Goal: Information Seeking & Learning: Learn about a topic

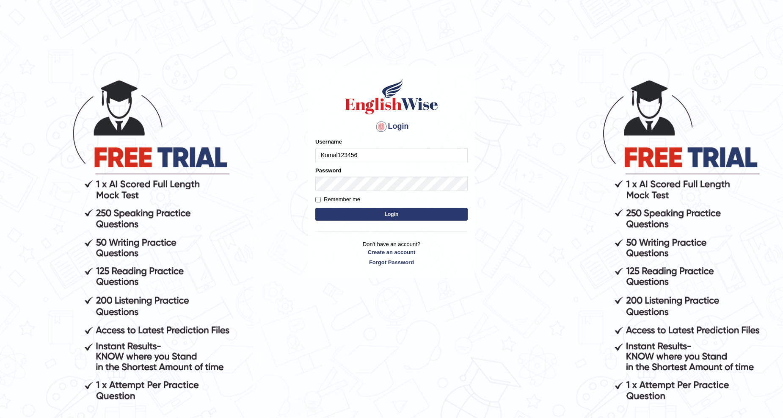
type input "Komal123456"
click at [315, 208] on button "Login" at bounding box center [391, 214] width 152 height 13
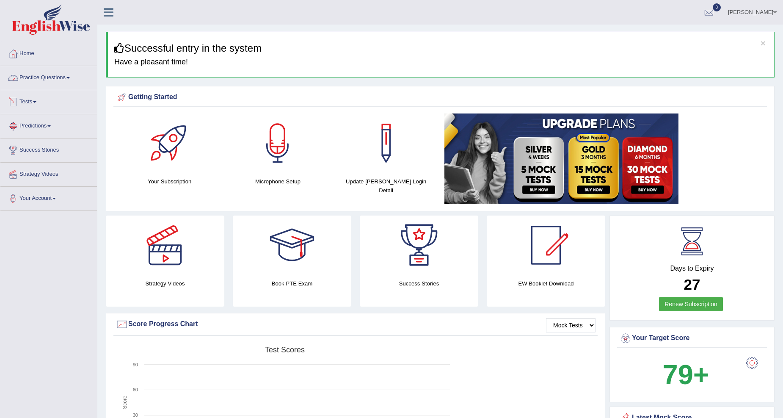
click at [58, 83] on link "Practice Questions" at bounding box center [48, 76] width 96 height 21
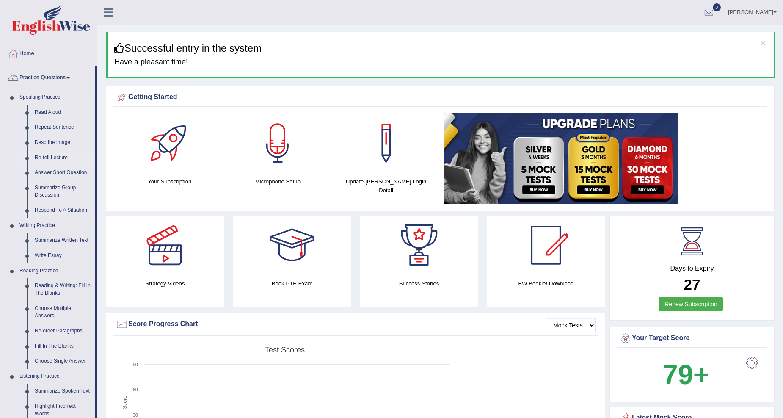
click at [52, 161] on link "Re-tell Lecture" at bounding box center [63, 157] width 64 height 15
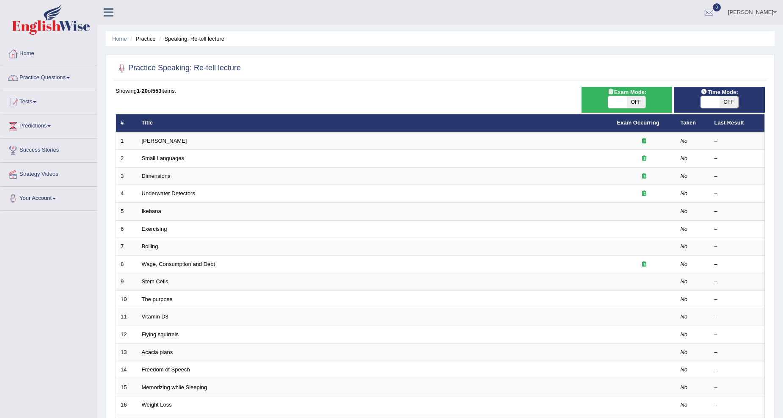
click at [715, 103] on span at bounding box center [710, 102] width 19 height 12
checkbox input "true"
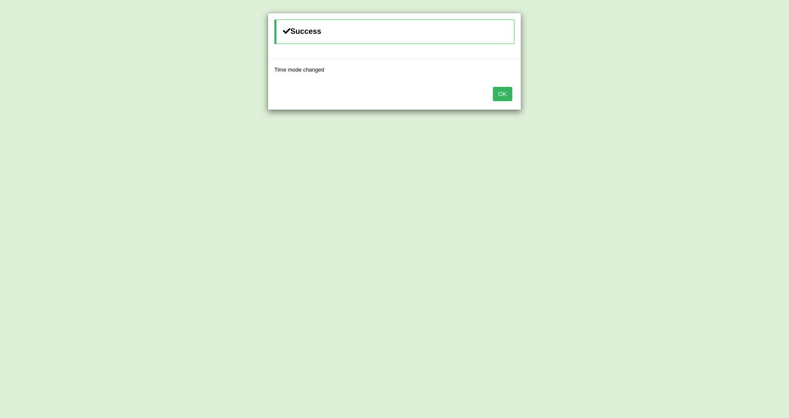
click at [511, 97] on button "OK" at bounding box center [502, 94] width 19 height 14
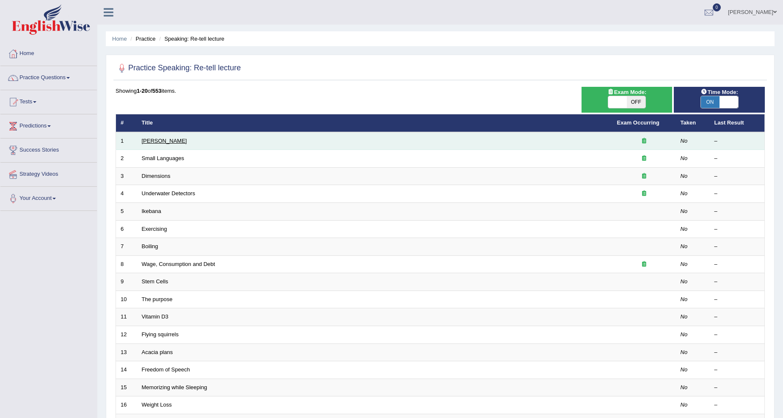
click at [161, 140] on link "Amory Lovins" at bounding box center [164, 140] width 45 height 6
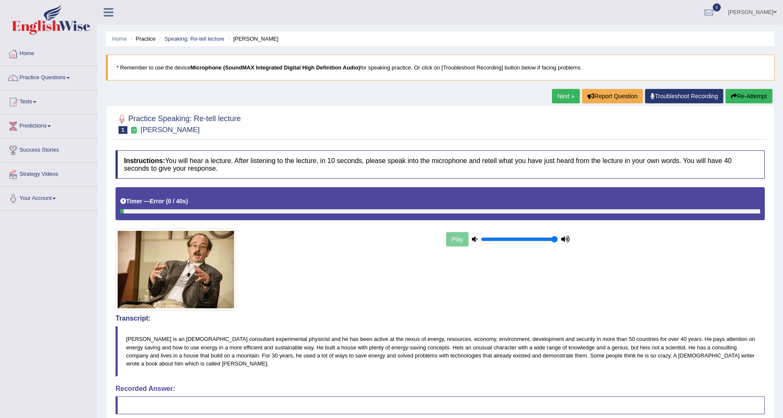
click at [688, 96] on link "Troubleshoot Recording" at bounding box center [684, 96] width 78 height 14
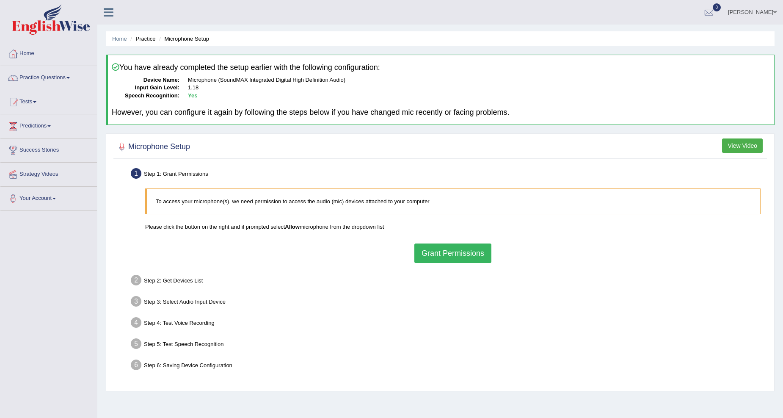
click at [465, 241] on div "To access your microphone(s), we need permission to access the audio (mic) devi…" at bounding box center [453, 225] width 624 height 82
click at [455, 247] on button "Grant Permissions" at bounding box center [452, 252] width 77 height 19
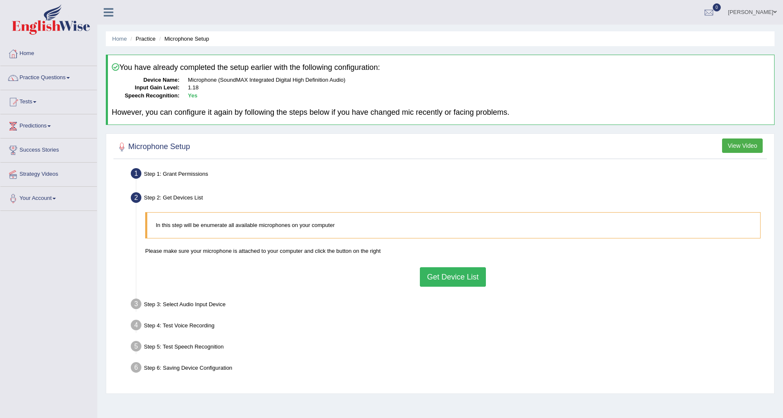
click at [459, 277] on button "Get Device List" at bounding box center [453, 276] width 66 height 19
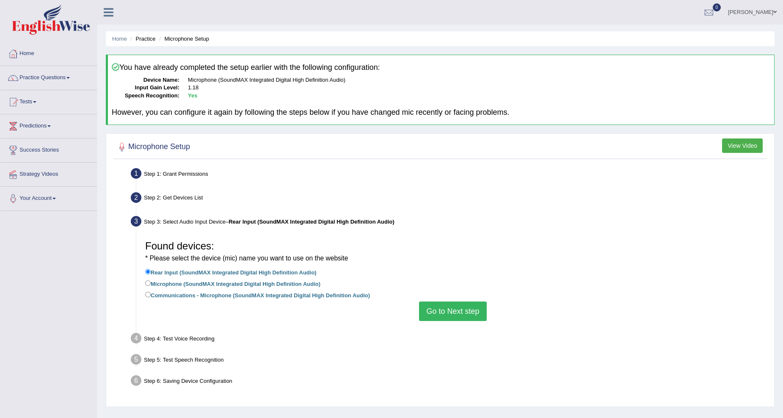
click at [467, 309] on button "Go to Next step" at bounding box center [452, 310] width 67 height 19
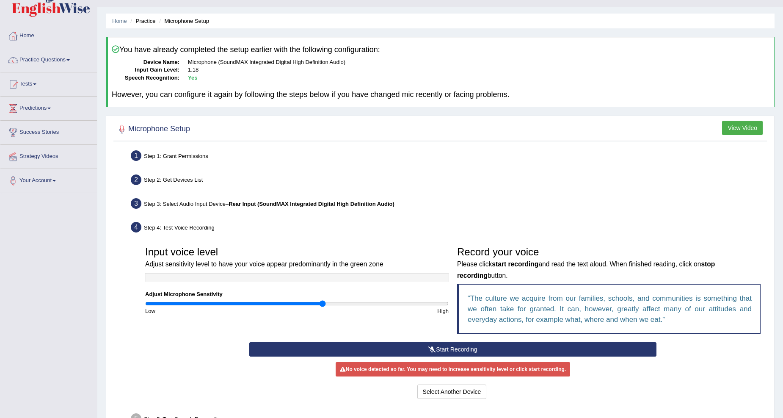
scroll to position [92, 0]
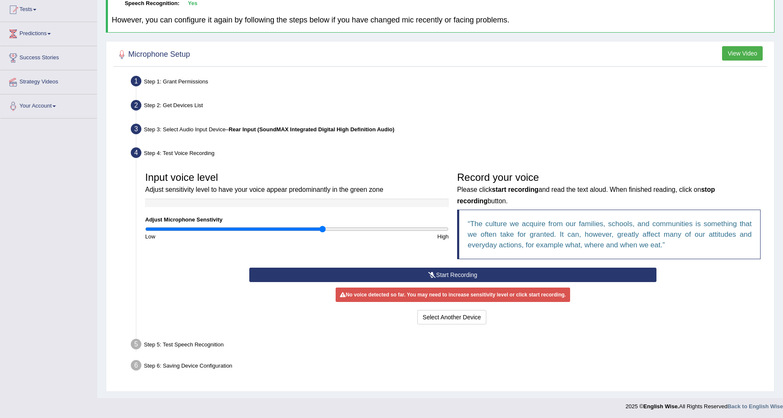
click at [450, 273] on button "Start Recording" at bounding box center [452, 274] width 407 height 14
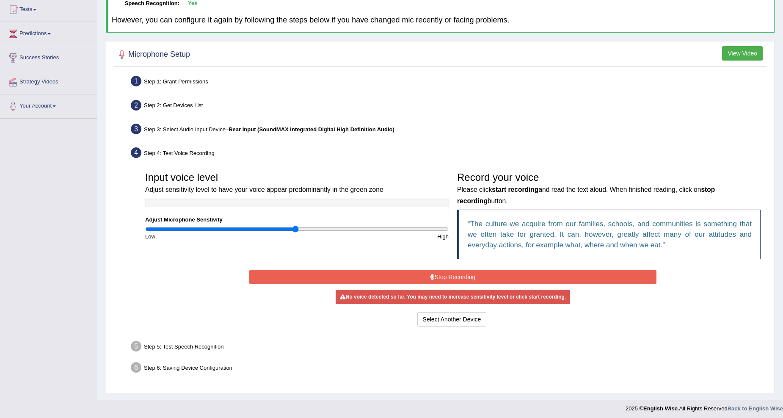
drag, startPoint x: 322, startPoint y: 227, endPoint x: 294, endPoint y: 227, distance: 28.3
click at [294, 227] on input "range" at bounding box center [296, 228] width 303 height 7
drag, startPoint x: 292, startPoint y: 228, endPoint x: 333, endPoint y: 230, distance: 41.1
type input "1.26"
click at [333, 230] on input "range" at bounding box center [296, 228] width 303 height 7
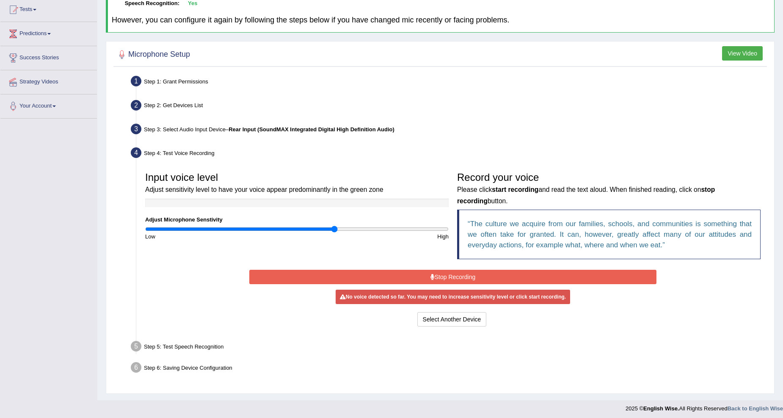
click at [400, 278] on button "Stop Recording" at bounding box center [452, 276] width 407 height 14
click at [456, 278] on button "Stop Recording" at bounding box center [452, 276] width 407 height 14
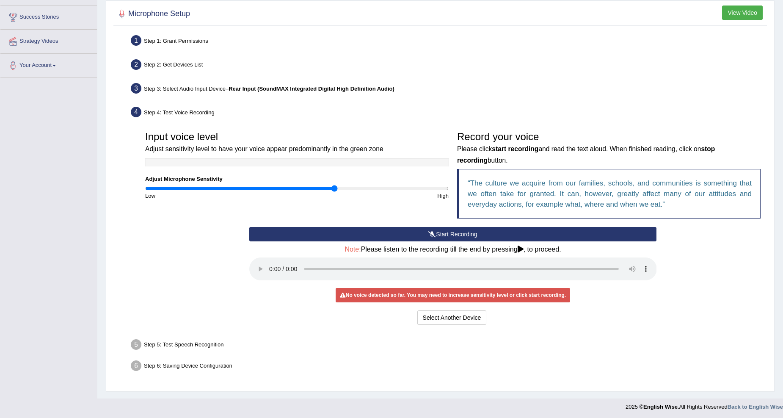
scroll to position [16, 0]
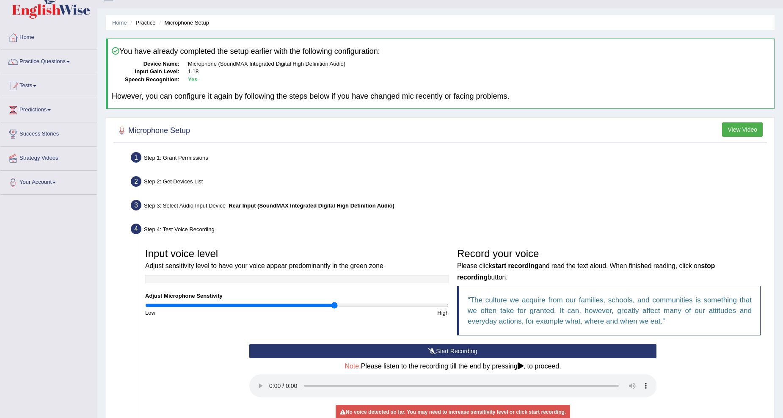
click at [260, 268] on div "Input voice level Adjust sensitivity level to have your voice appear predominan…" at bounding box center [453, 343] width 624 height 208
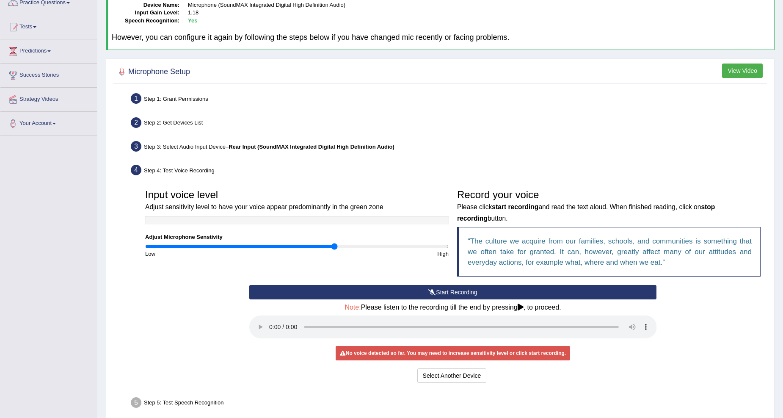
scroll to position [133, 0]
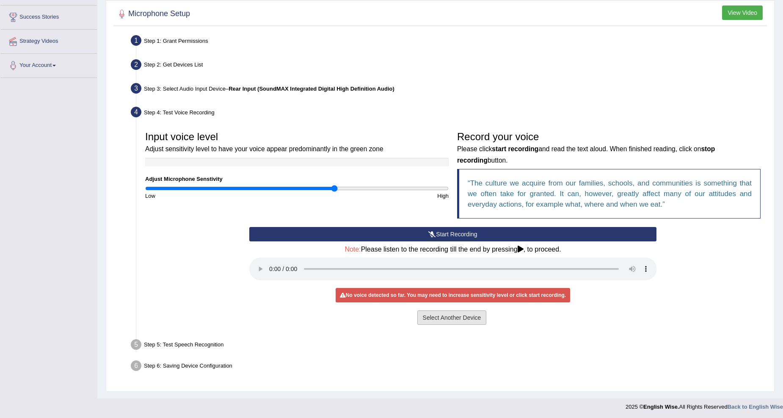
click at [454, 316] on button "Select Another Device" at bounding box center [451, 317] width 69 height 14
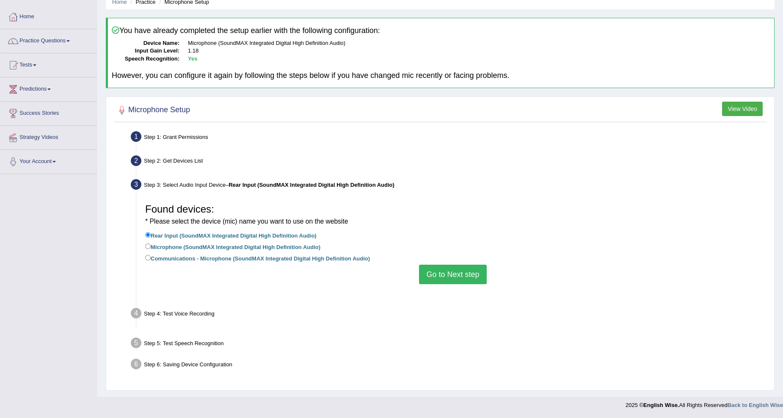
scroll to position [26, 0]
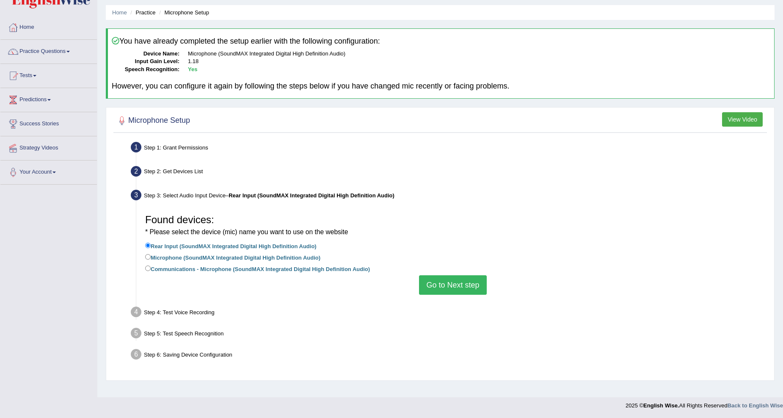
click at [210, 255] on label "Microphone (SoundMAX Integrated Digital High Definition Audio)" at bounding box center [232, 256] width 175 height 9
click at [151, 255] on input "Microphone (SoundMAX Integrated Digital High Definition Audio)" at bounding box center [147, 256] width 5 height 5
radio input "true"
click at [451, 284] on button "Go to Next step" at bounding box center [452, 284] width 67 height 19
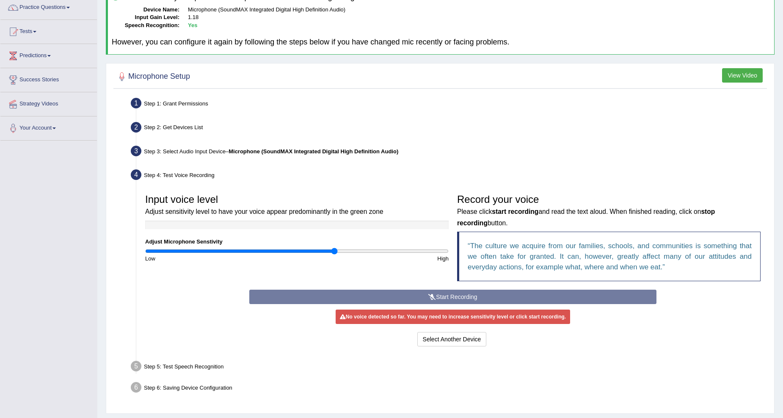
scroll to position [92, 0]
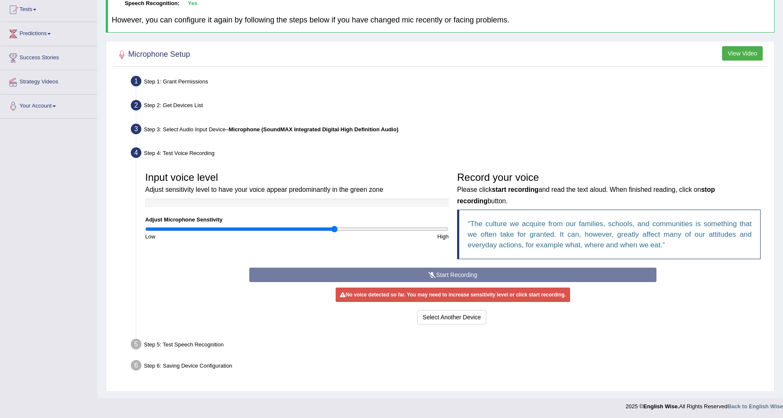
click at [438, 273] on div "Start Recording Stop Recording Note: Please listen to the recording till the en…" at bounding box center [453, 296] width 416 height 59
click at [427, 272] on div "Start Recording Stop Recording Note: Please listen to the recording till the en…" at bounding box center [453, 296] width 416 height 59
click at [459, 273] on div "Start Recording Stop Recording Note: Please listen to the recording till the en…" at bounding box center [453, 296] width 416 height 59
click at [230, 337] on div "Step 5: Test Speech Recognition" at bounding box center [448, 345] width 643 height 19
click at [216, 343] on div "Step 5: Test Speech Recognition" at bounding box center [448, 345] width 643 height 19
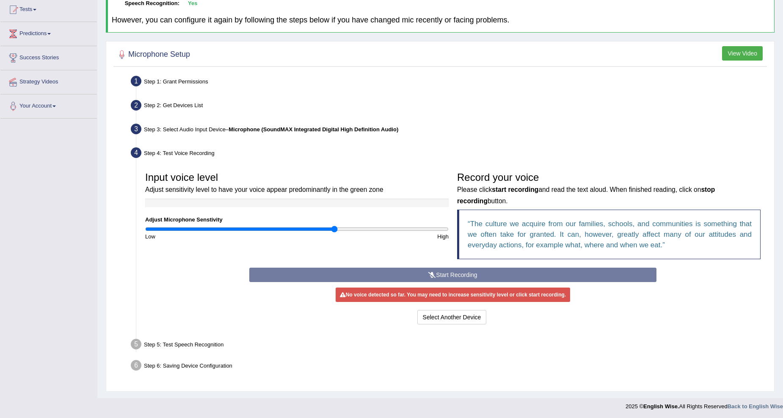
click at [445, 278] on div "Start Recording Stop Recording Note: Please listen to the recording till the en…" at bounding box center [453, 296] width 416 height 59
click at [441, 272] on div "Start Recording Stop Recording Note: Please listen to the recording till the en…" at bounding box center [453, 296] width 416 height 59
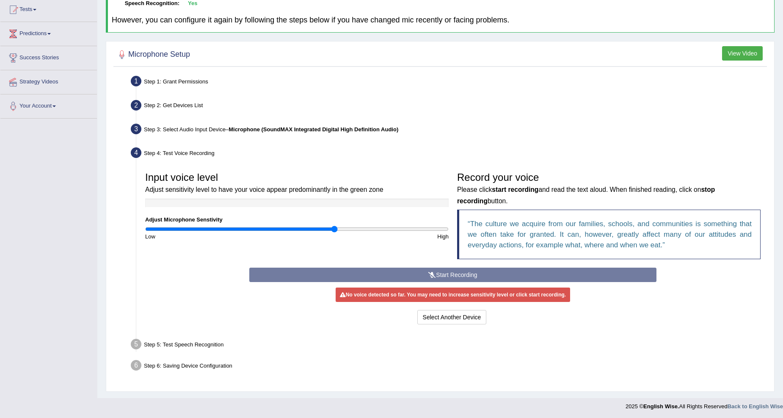
drag, startPoint x: 473, startPoint y: 268, endPoint x: 475, endPoint y: 278, distance: 10.9
click at [474, 268] on div "Start Recording Stop Recording Note: Please listen to the recording till the en…" at bounding box center [453, 296] width 416 height 59
click at [446, 270] on div "Start Recording Stop Recording Note: Please listen to the recording till the en…" at bounding box center [453, 296] width 416 height 59
drag, startPoint x: 332, startPoint y: 229, endPoint x: 318, endPoint y: 229, distance: 14.4
click at [318, 229] on input "range" at bounding box center [296, 228] width 303 height 7
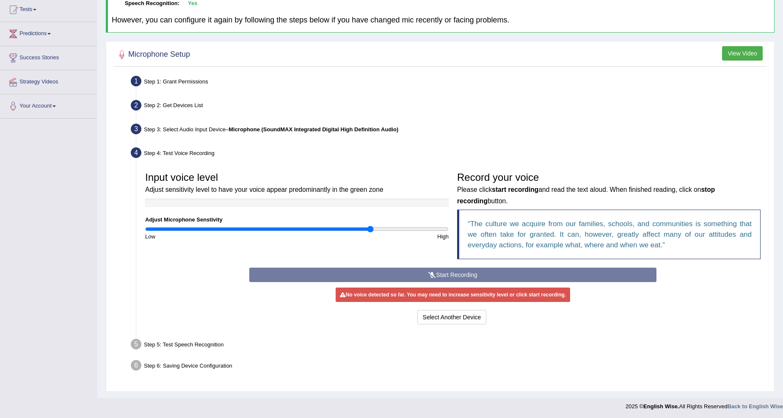
drag, startPoint x: 318, startPoint y: 229, endPoint x: 371, endPoint y: 229, distance: 53.3
type input "1.5"
click at [371, 229] on input "range" at bounding box center [296, 228] width 303 height 7
click at [403, 274] on div "Start Recording Stop Recording Note: Please listen to the recording till the en…" at bounding box center [453, 296] width 416 height 59
click at [58, 28] on link "Predictions" at bounding box center [48, 32] width 96 height 21
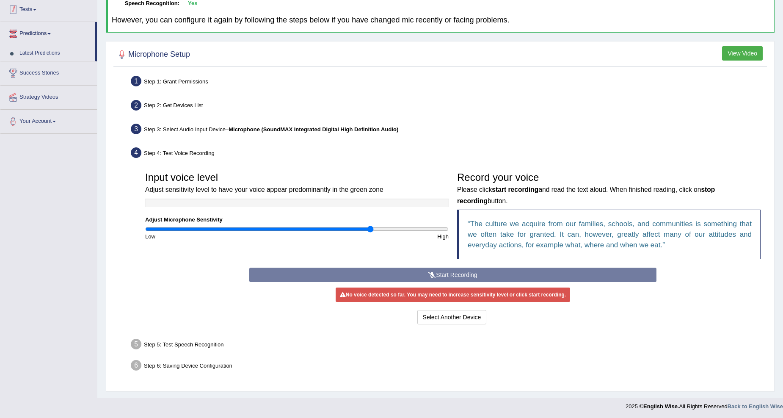
click at [36, 9] on span at bounding box center [34, 10] width 3 height 2
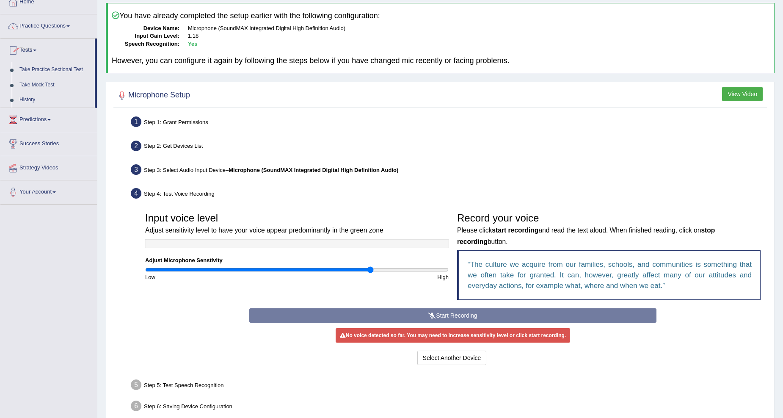
scroll to position [0, 0]
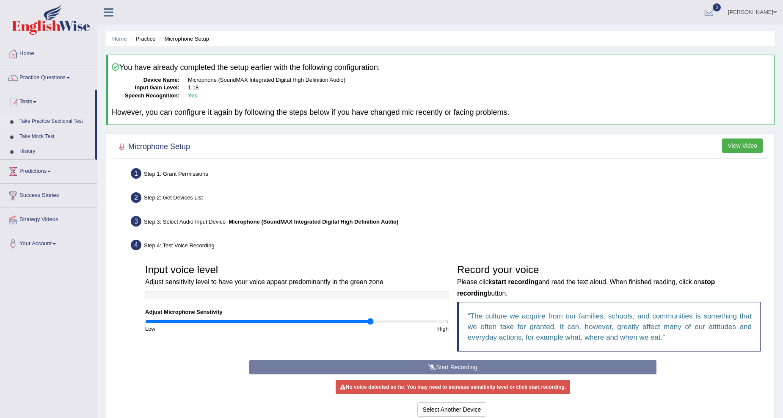
click at [71, 119] on link "Take Practice Sectional Test" at bounding box center [55, 121] width 79 height 15
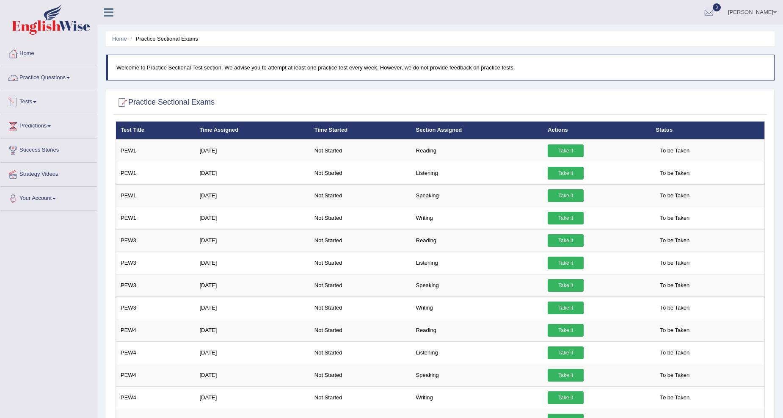
click at [69, 78] on link "Practice Questions" at bounding box center [48, 76] width 96 height 21
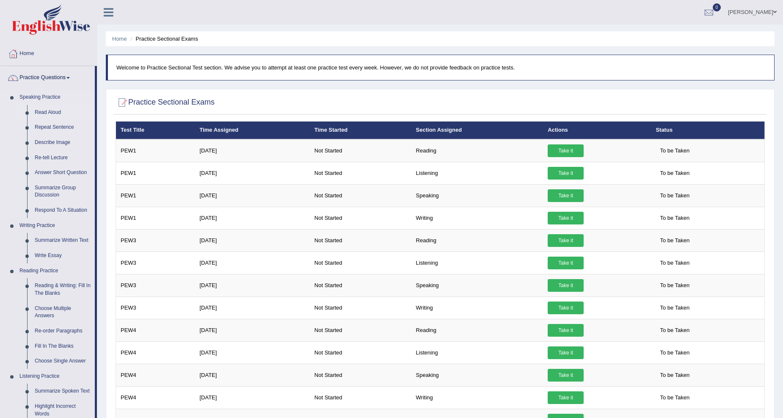
click at [44, 109] on link "Read Aloud" at bounding box center [63, 112] width 64 height 15
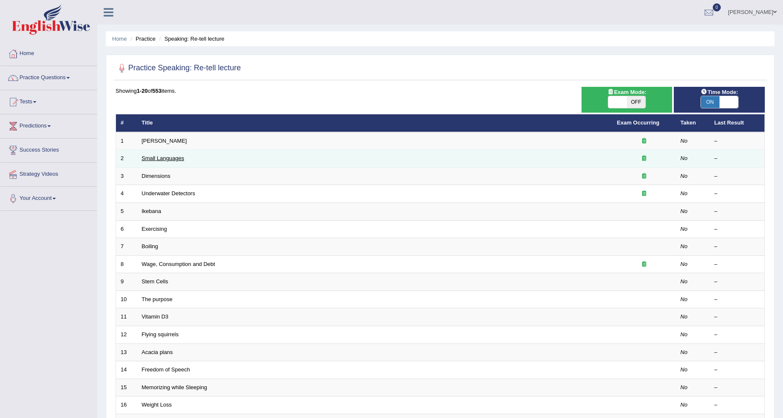
click at [172, 157] on link "Small Languages" at bounding box center [163, 158] width 42 height 6
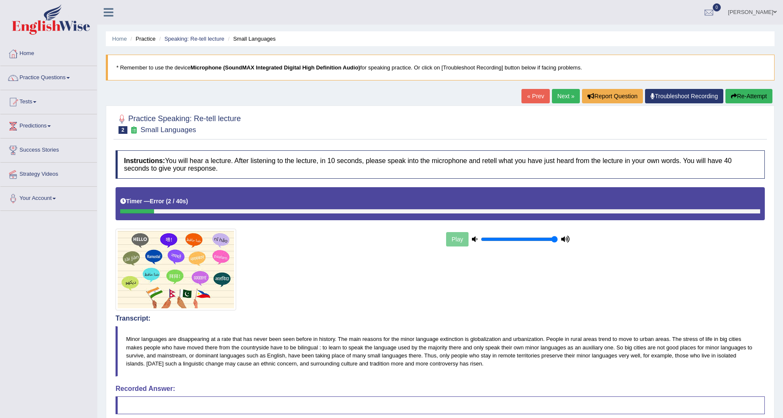
click at [562, 92] on link "Next »" at bounding box center [566, 96] width 28 height 14
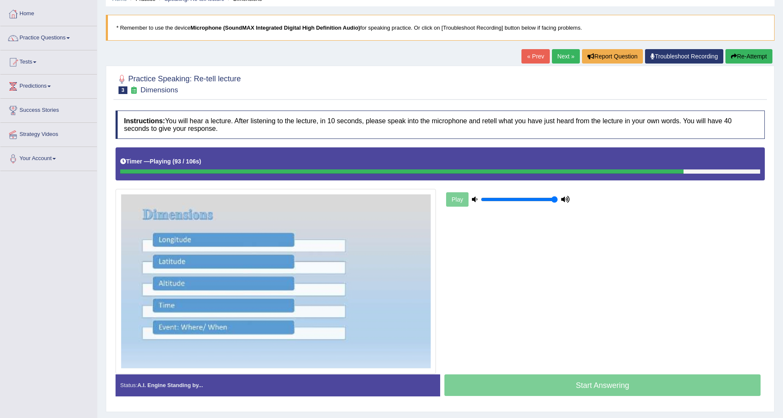
scroll to position [61, 0]
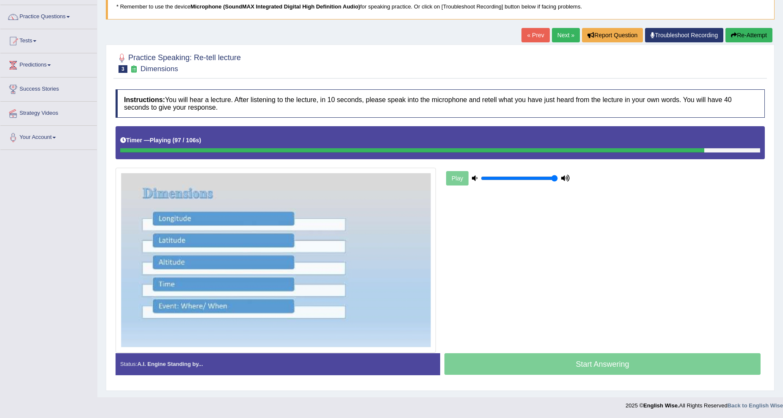
click at [559, 34] on link "Next »" at bounding box center [566, 35] width 28 height 14
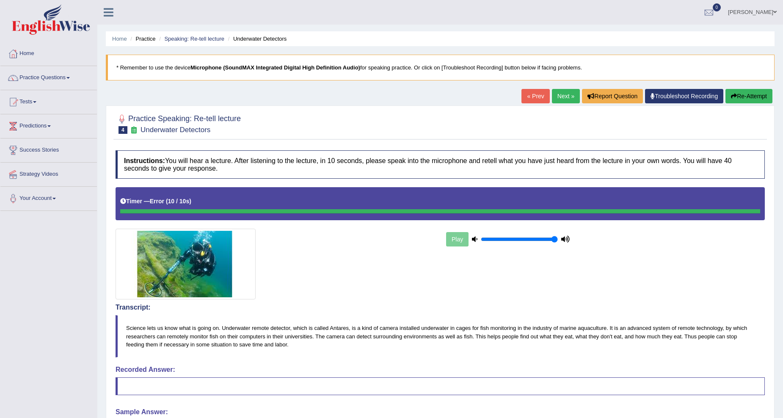
click at [561, 97] on link "Next »" at bounding box center [566, 96] width 28 height 14
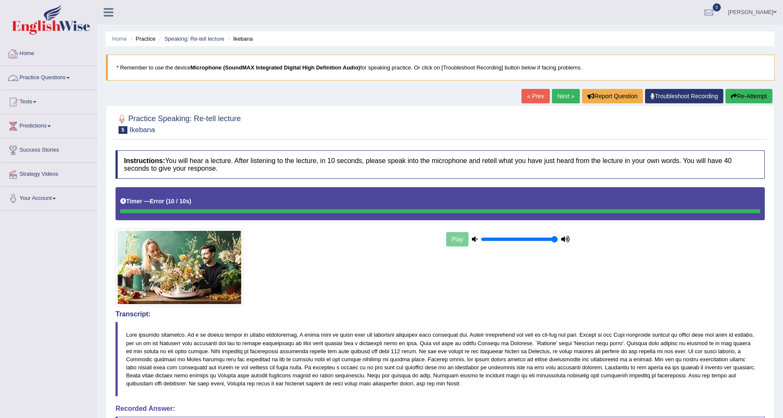
click at [61, 78] on link "Practice Questions" at bounding box center [48, 76] width 96 height 21
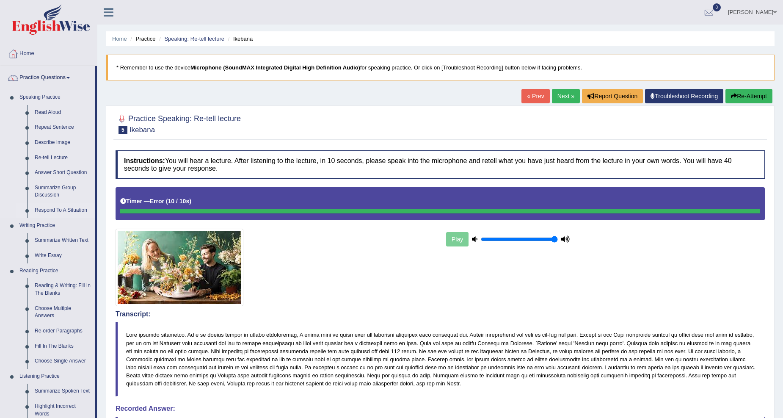
click at [53, 210] on link "Respond To A Situation" at bounding box center [63, 210] width 64 height 15
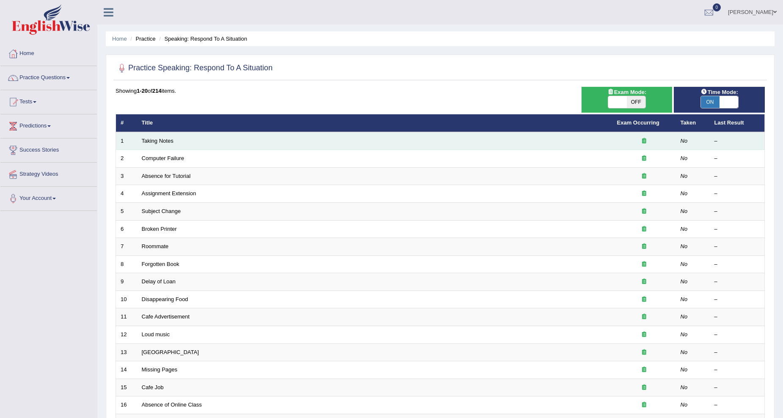
click at [167, 143] on td "Taking Notes" at bounding box center [374, 141] width 475 height 18
click at [168, 141] on link "Taking Notes" at bounding box center [158, 140] width 32 height 6
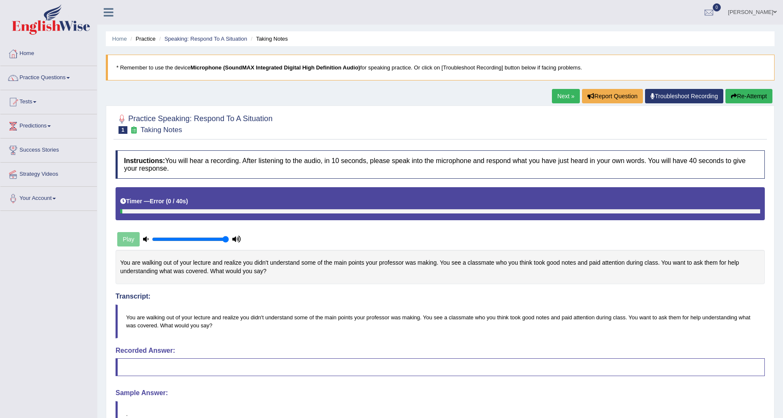
click at [561, 94] on link "Next »" at bounding box center [566, 96] width 28 height 14
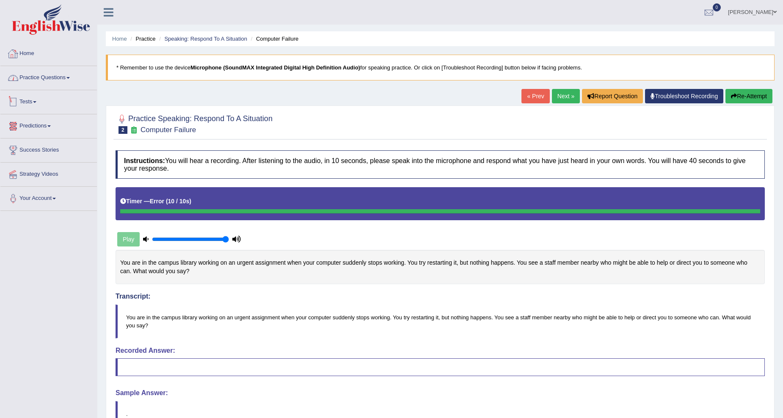
click at [41, 55] on link "Home" at bounding box center [48, 52] width 96 height 21
